Goal: Task Accomplishment & Management: Manage account settings

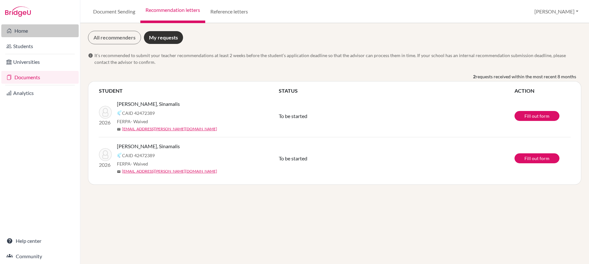
click at [20, 31] on link "Home" at bounding box center [39, 30] width 77 height 13
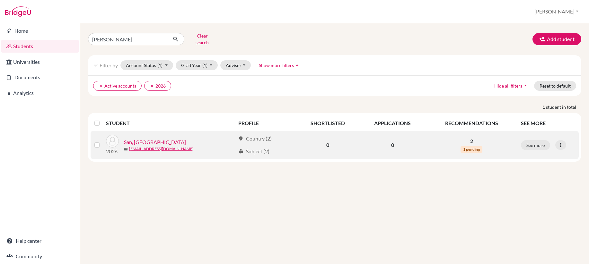
click at [469, 146] on span "1 pending" at bounding box center [472, 149] width 22 height 6
click at [563, 142] on icon at bounding box center [560, 145] width 6 height 6
click at [472, 146] on span "1 pending" at bounding box center [472, 149] width 22 height 6
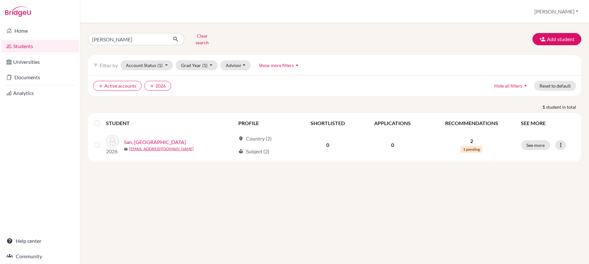
click at [471, 117] on th "RECOMMENDATIONS" at bounding box center [471, 123] width 91 height 15
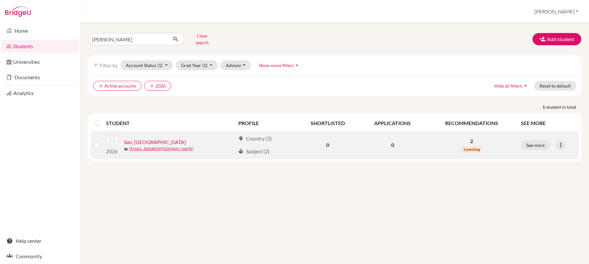
click at [467, 141] on td "2 1 pending" at bounding box center [471, 145] width 91 height 28
click at [138, 138] on link "San, [GEOGRAPHIC_DATA]" at bounding box center [155, 142] width 62 height 8
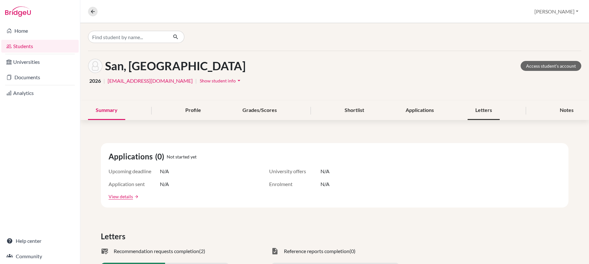
click at [491, 109] on div "Letters" at bounding box center [484, 110] width 32 height 19
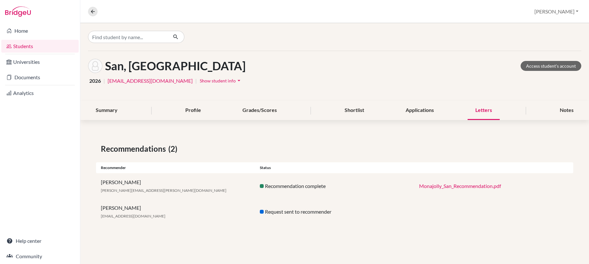
click at [287, 217] on div "[PERSON_NAME] [PERSON_NAME][EMAIL_ADDRESS][DOMAIN_NAME] Request sent to recomme…" at bounding box center [334, 212] width 477 height 26
click at [552, 65] on link "Access student's account" at bounding box center [551, 66] width 61 height 10
